Goal: Complete application form

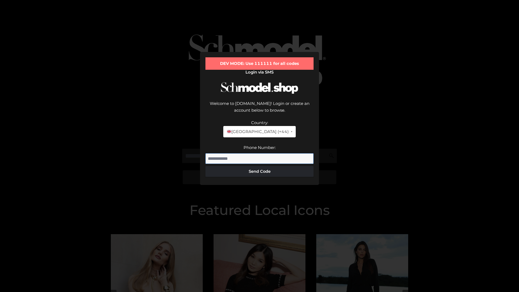
click at [259, 153] on input "Phone Number:" at bounding box center [259, 158] width 108 height 11
type input "**********"
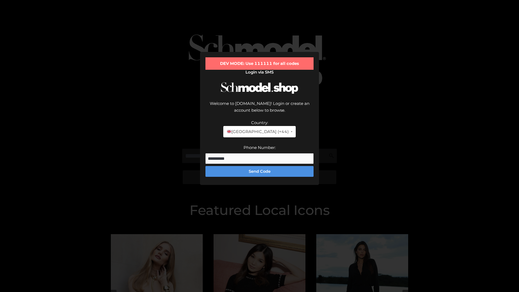
click at [259, 166] on button "Send Code" at bounding box center [259, 171] width 108 height 11
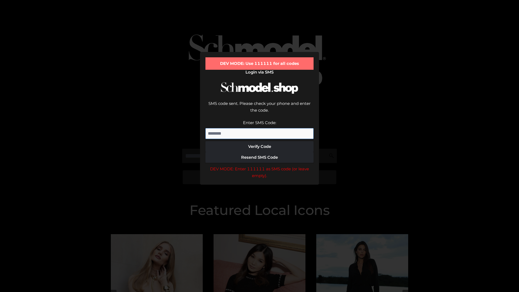
click at [259, 128] on input "Enter SMS Code:" at bounding box center [259, 133] width 108 height 11
type input "******"
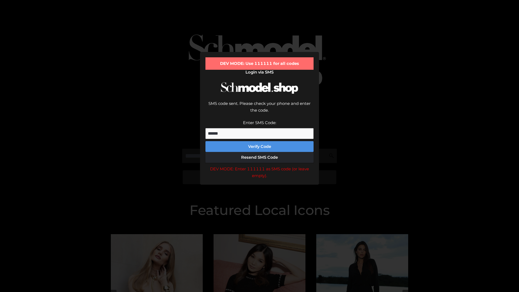
click at [259, 141] on button "Verify Code" at bounding box center [259, 146] width 108 height 11
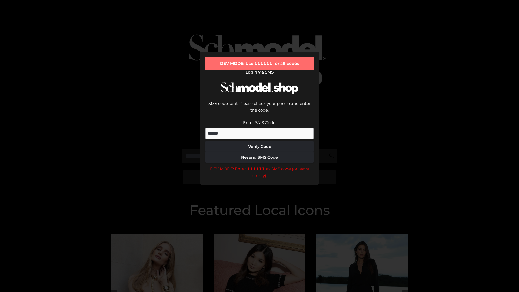
click at [259, 165] on div "DEV MODE: Enter 111111 as SMS code (or leave empty)." at bounding box center [259, 172] width 108 height 14
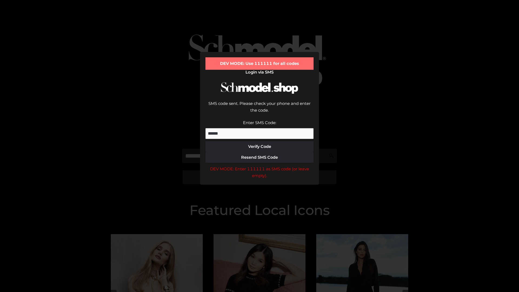
click at [259, 165] on div "DEV MODE: Enter 111111 as SMS code (or leave empty)." at bounding box center [259, 172] width 108 height 14
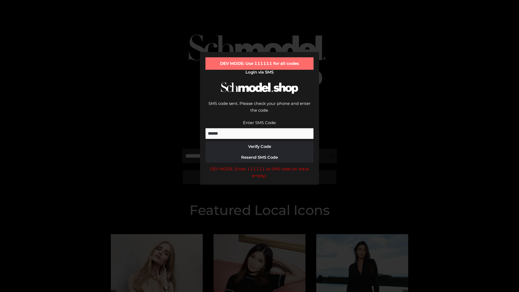
click at [259, 165] on div "DEV MODE: Enter 111111 as SMS code (or leave empty)." at bounding box center [259, 172] width 108 height 14
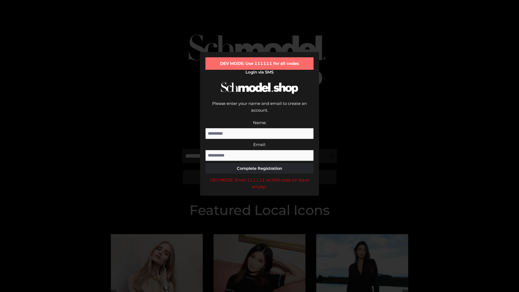
click at [259, 176] on div "DEV MODE: Enter 111111 as SMS code (or leave empty)." at bounding box center [259, 183] width 108 height 14
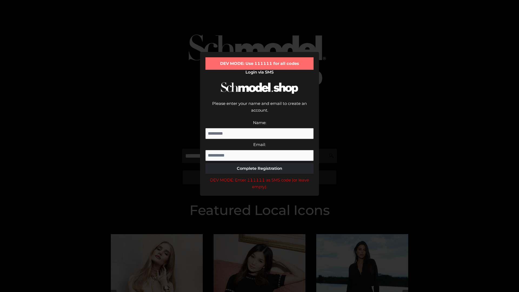
click at [259, 176] on div "DEV MODE: Enter 111111 as SMS code (or leave empty)." at bounding box center [259, 183] width 108 height 14
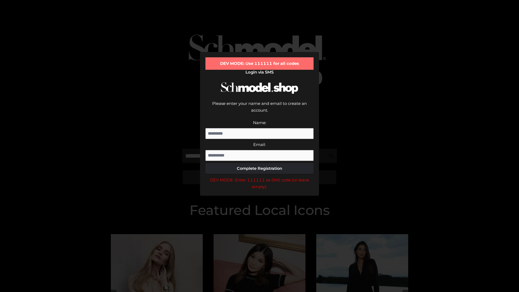
click at [259, 176] on div "DEV MODE: Enter 111111 as SMS code (or leave empty)." at bounding box center [259, 183] width 108 height 14
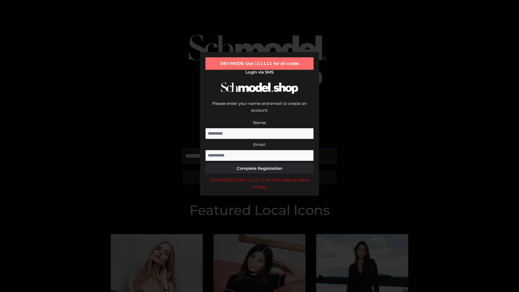
scroll to position [0, 28]
click at [259, 176] on div "DEV MODE: Enter 111111 as SMS code (or leave empty)." at bounding box center [259, 183] width 108 height 14
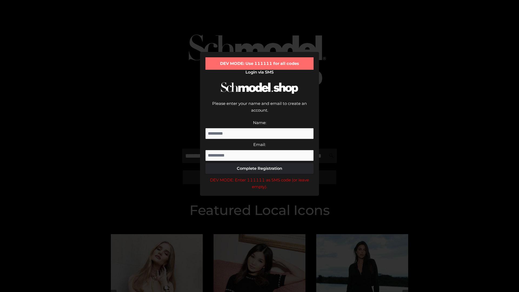
click at [259, 176] on div "DEV MODE: Enter 111111 as SMS code (or leave empty)." at bounding box center [259, 183] width 108 height 14
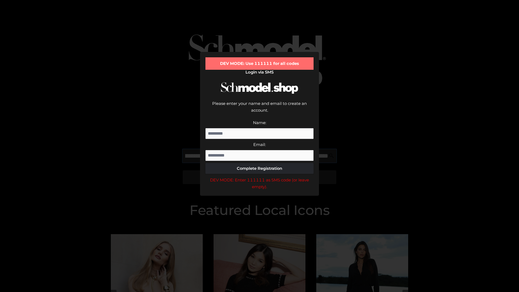
scroll to position [0, 59]
click at [259, 176] on div "DEV MODE: Enter 111111 as SMS code (or leave empty)." at bounding box center [259, 183] width 108 height 14
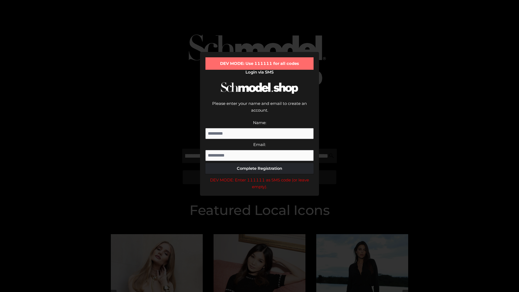
click at [259, 176] on div "DEV MODE: Enter 111111 as SMS code (or leave empty)." at bounding box center [259, 183] width 108 height 14
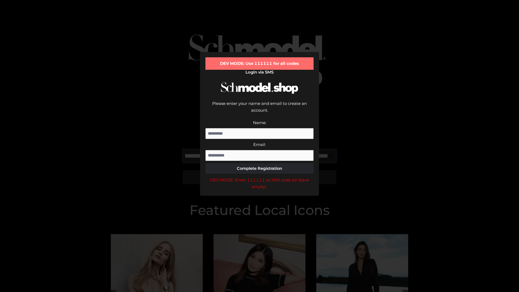
scroll to position [0, 92]
click at [259, 176] on div "DEV MODE: Enter 111111 as SMS code (or leave empty)." at bounding box center [259, 183] width 108 height 14
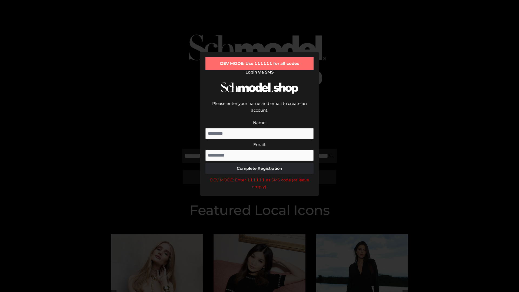
click at [259, 176] on div "DEV MODE: Enter 111111 as SMS code (or leave empty)." at bounding box center [259, 183] width 108 height 14
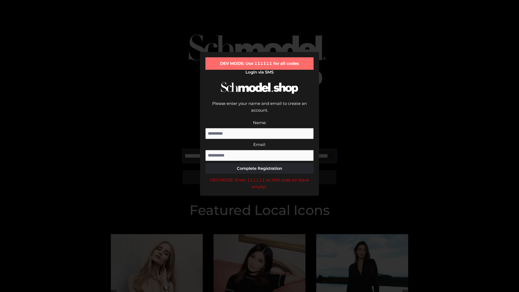
scroll to position [0, 126]
click at [259, 176] on div "DEV MODE: Enter 111111 as SMS code (or leave empty)." at bounding box center [259, 183] width 108 height 14
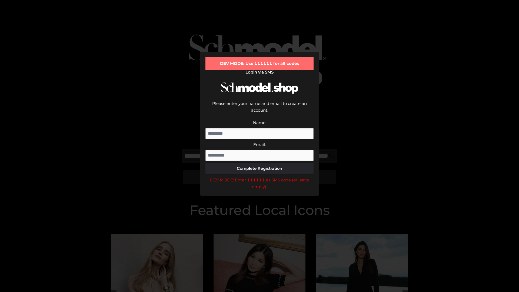
click at [259, 176] on div "DEV MODE: Enter 111111 as SMS code (or leave empty)." at bounding box center [259, 183] width 108 height 14
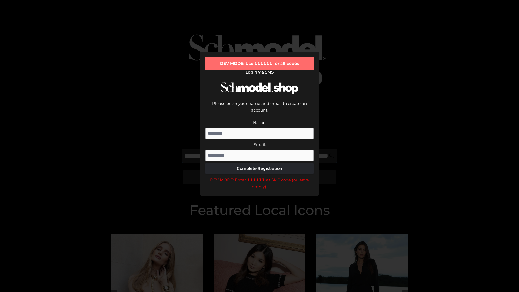
scroll to position [0, 157]
click at [259, 176] on div "DEV MODE: Enter 111111 as SMS code (or leave empty)." at bounding box center [259, 183] width 108 height 14
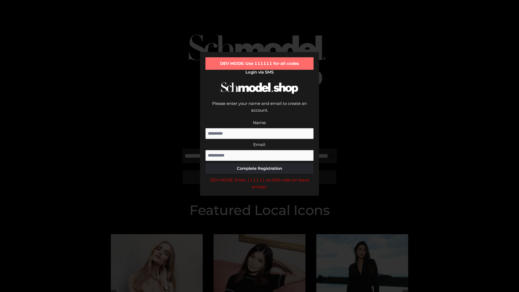
click at [259, 176] on div "DEV MODE: Enter 111111 as SMS code (or leave empty)." at bounding box center [259, 183] width 108 height 14
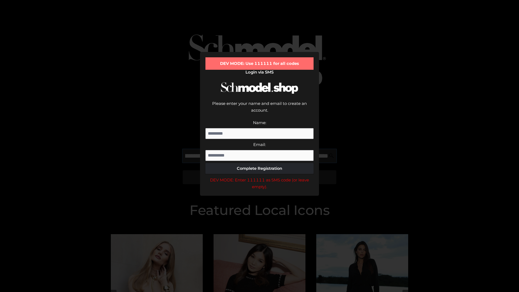
scroll to position [0, 189]
click at [259, 176] on div "DEV MODE: Enter 111111 as SMS code (or leave empty)." at bounding box center [259, 183] width 108 height 14
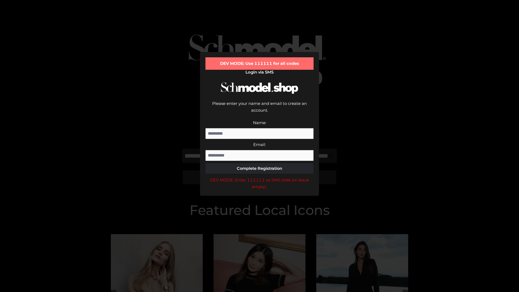
click at [259, 176] on div "DEV MODE: Enter 111111 as SMS code (or leave empty)." at bounding box center [259, 183] width 108 height 14
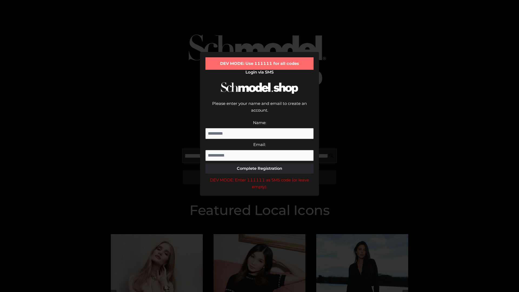
scroll to position [0, 223]
click at [259, 176] on div "DEV MODE: Enter 111111 as SMS code (or leave empty)." at bounding box center [259, 183] width 108 height 14
type input "**********"
